Goal: Navigation & Orientation: Find specific page/section

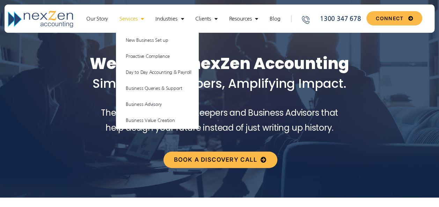
click at [127, 20] on link "Services" at bounding box center [131, 18] width 31 height 7
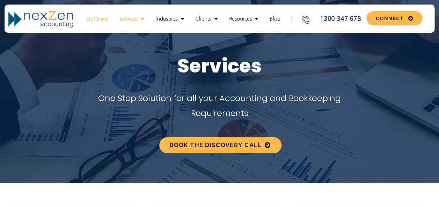
click at [99, 20] on link "Our Story" at bounding box center [97, 18] width 29 height 7
